Goal: Navigation & Orientation: Find specific page/section

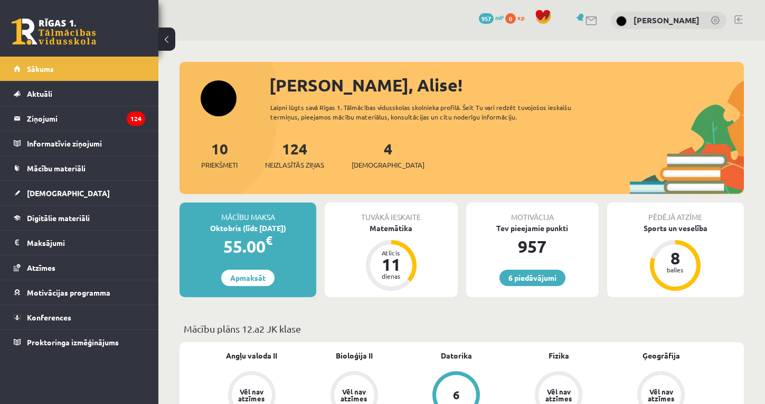
click at [736, 21] on link at bounding box center [739, 19] width 8 height 8
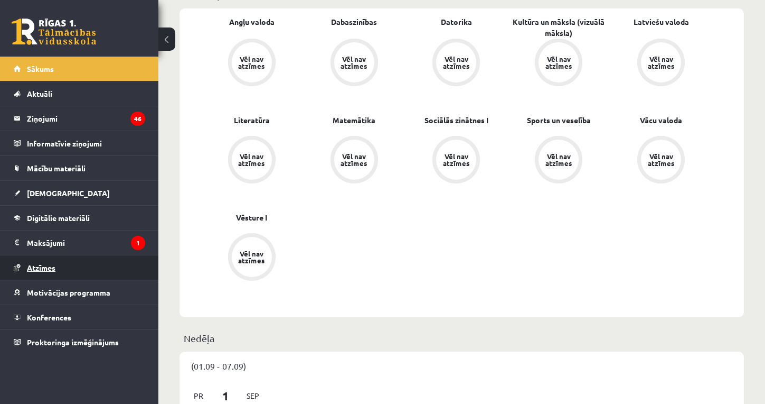
scroll to position [335, 0]
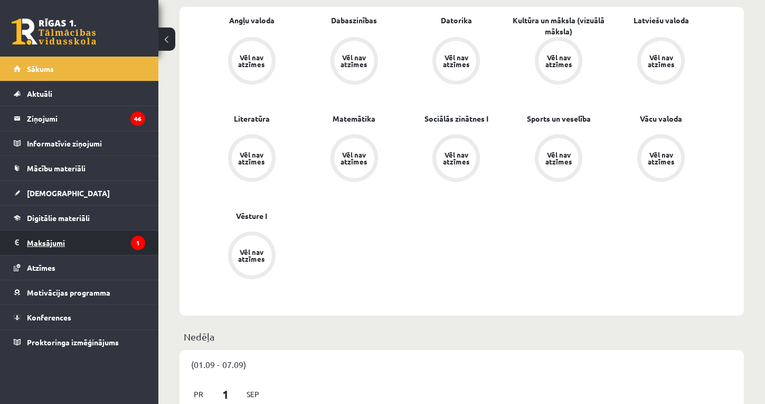
click at [59, 240] on legend "Maksājumi 1" at bounding box center [86, 242] width 118 height 24
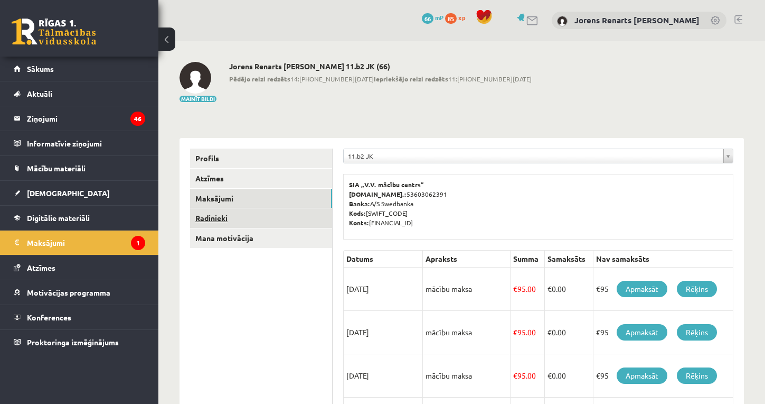
click at [223, 216] on link "Radinieki" at bounding box center [261, 218] width 142 height 20
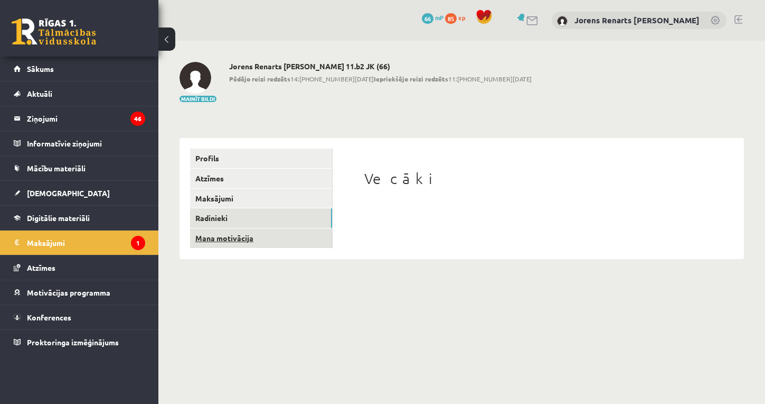
click at [212, 236] on link "Mana motivācija" at bounding box center [261, 238] width 142 height 20
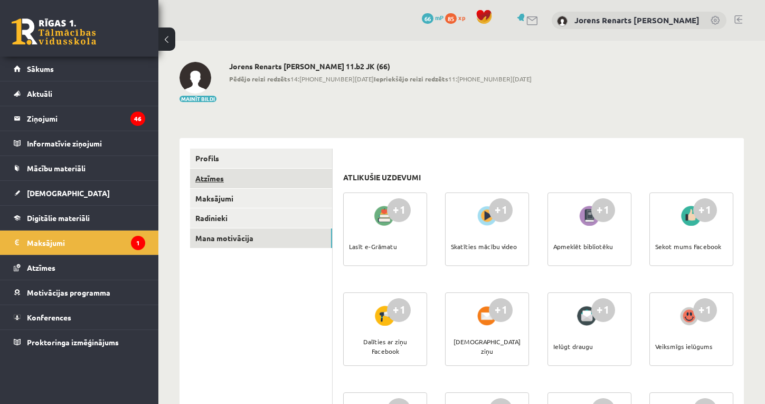
click at [230, 175] on link "Atzīmes" at bounding box center [261, 179] width 142 height 20
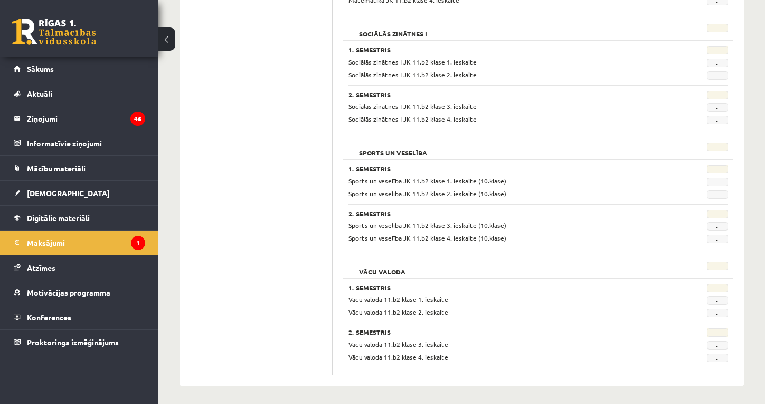
scroll to position [980, 0]
click at [38, 71] on span "Sākums" at bounding box center [40, 69] width 27 height 10
